Goal: Check status: Check status

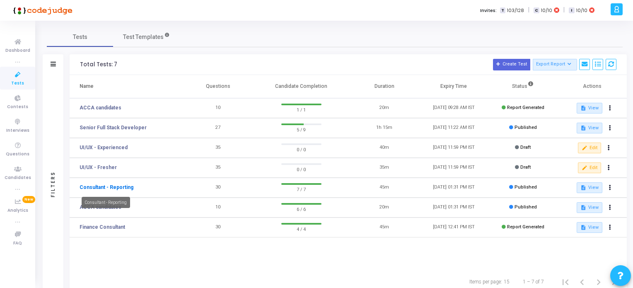
drag, startPoint x: 0, startPoint y: 0, endPoint x: 104, endPoint y: 189, distance: 215.6
click at [104, 189] on link "Consultant - Reporting" at bounding box center [107, 187] width 54 height 7
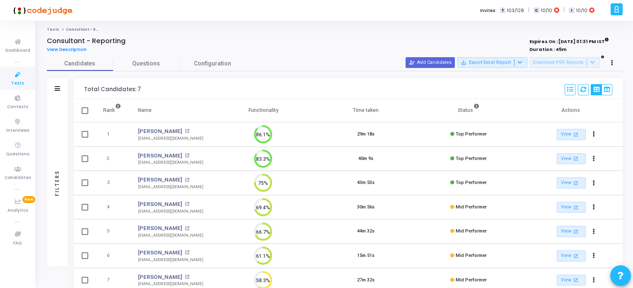
scroll to position [41, 0]
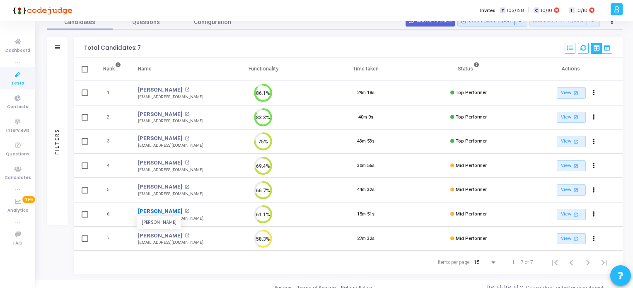
click at [166, 211] on link "[PERSON_NAME]" at bounding box center [160, 211] width 44 height 8
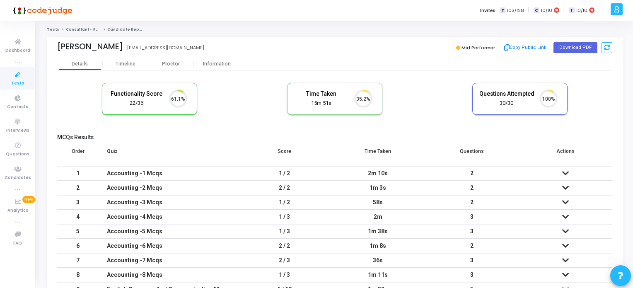
scroll to position [17, 21]
click at [19, 81] on span "Tests" at bounding box center [17, 83] width 13 height 7
